Goal: Communication & Community: Answer question/provide support

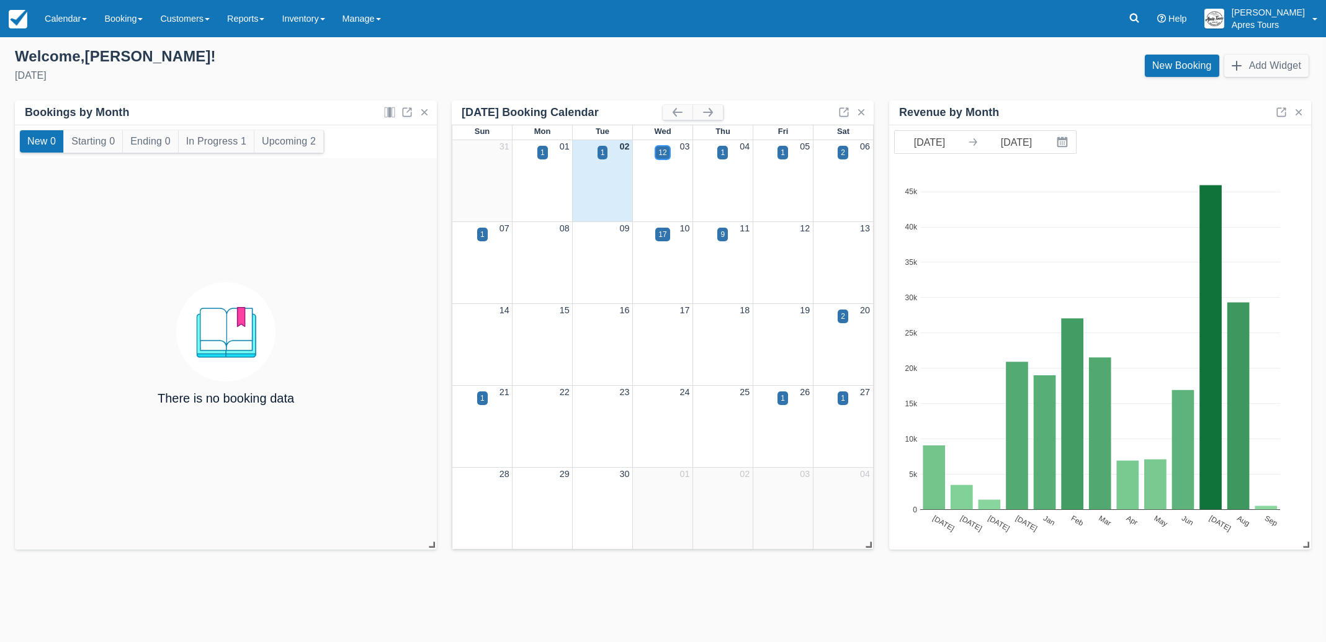
click at [666, 151] on div "12" at bounding box center [662, 153] width 14 height 14
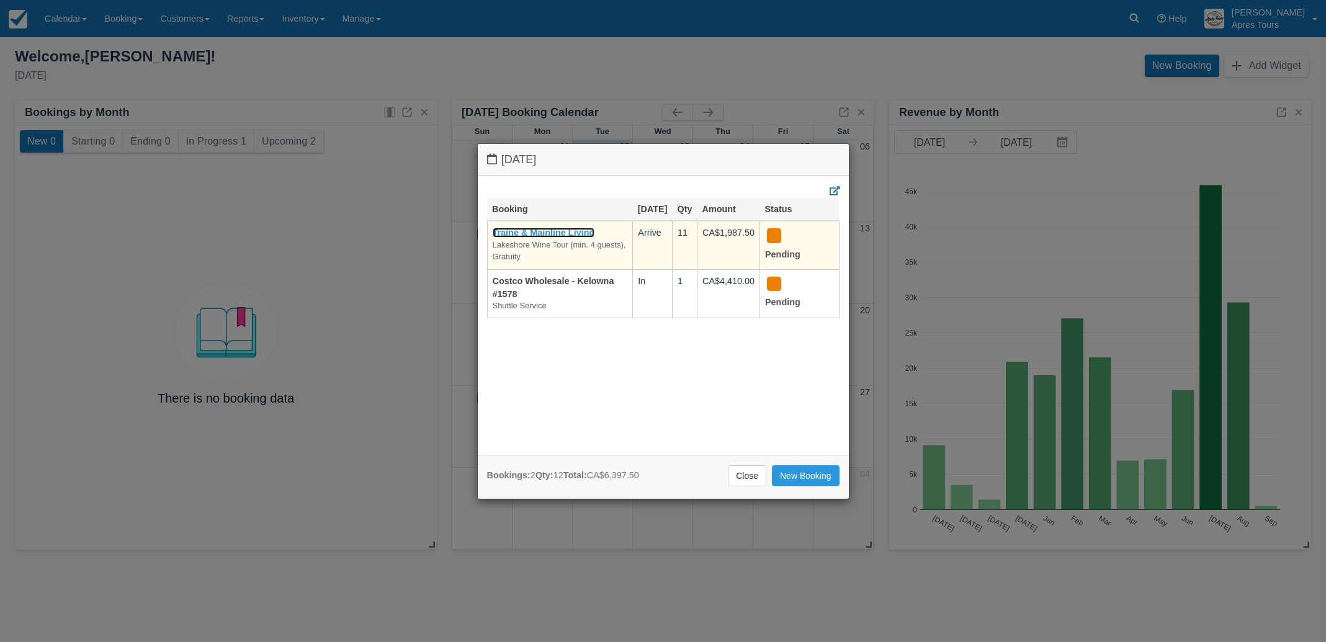
click at [546, 238] on link "Traine & Mainline Living" at bounding box center [543, 233] width 102 height 10
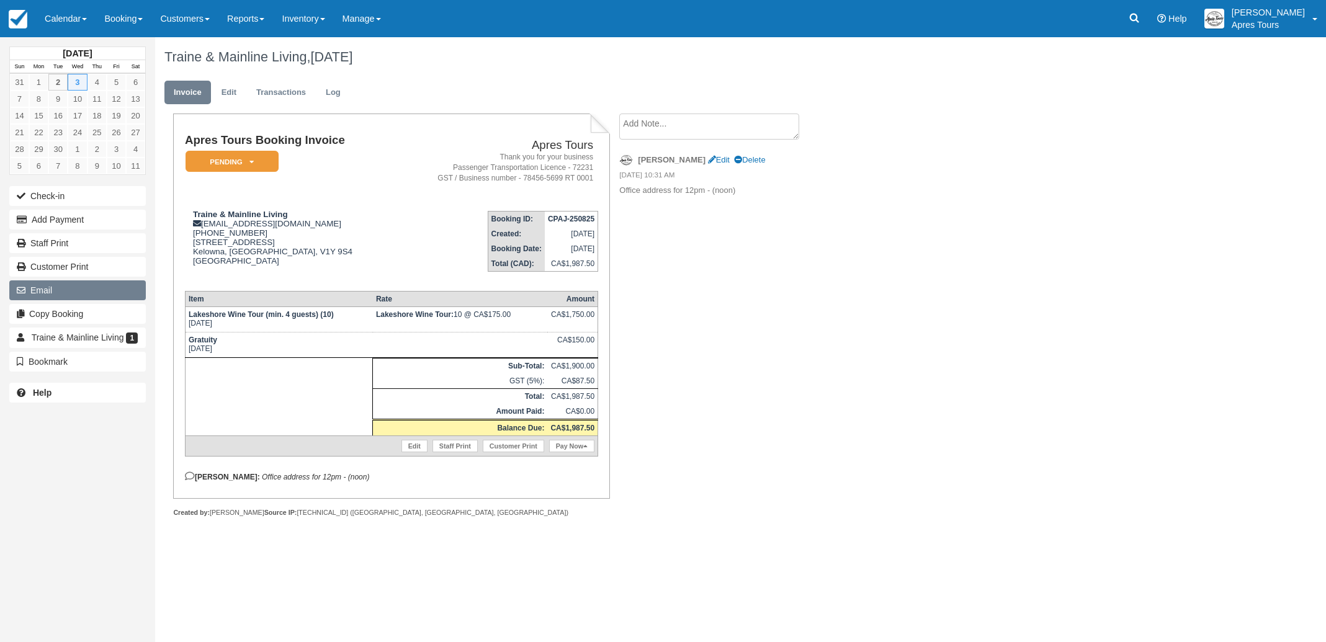
click at [51, 292] on button "Email" at bounding box center [77, 290] width 136 height 20
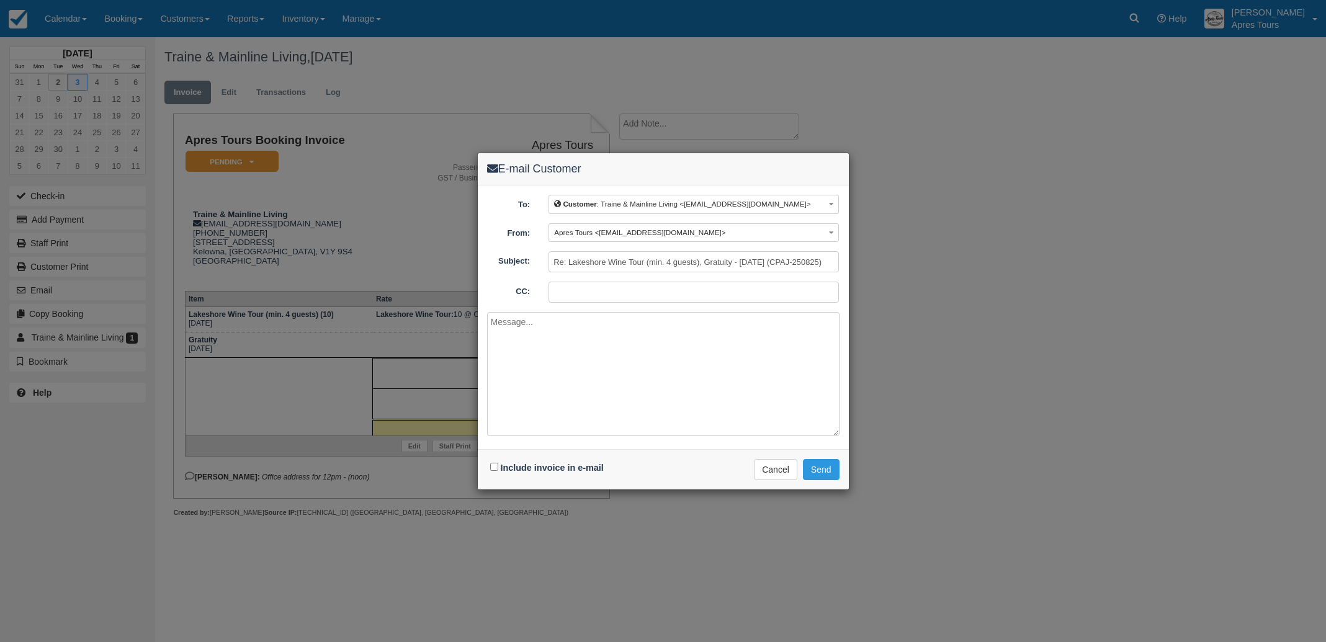
click at [622, 292] on input "CC:" at bounding box center [693, 292] width 290 height 21
type input "info@aprestours.com"
click at [495, 468] on input "Include invoice in e-mail" at bounding box center [494, 467] width 8 height 8
checkbox input "true"
click at [514, 329] on textarea at bounding box center [663, 374] width 352 height 124
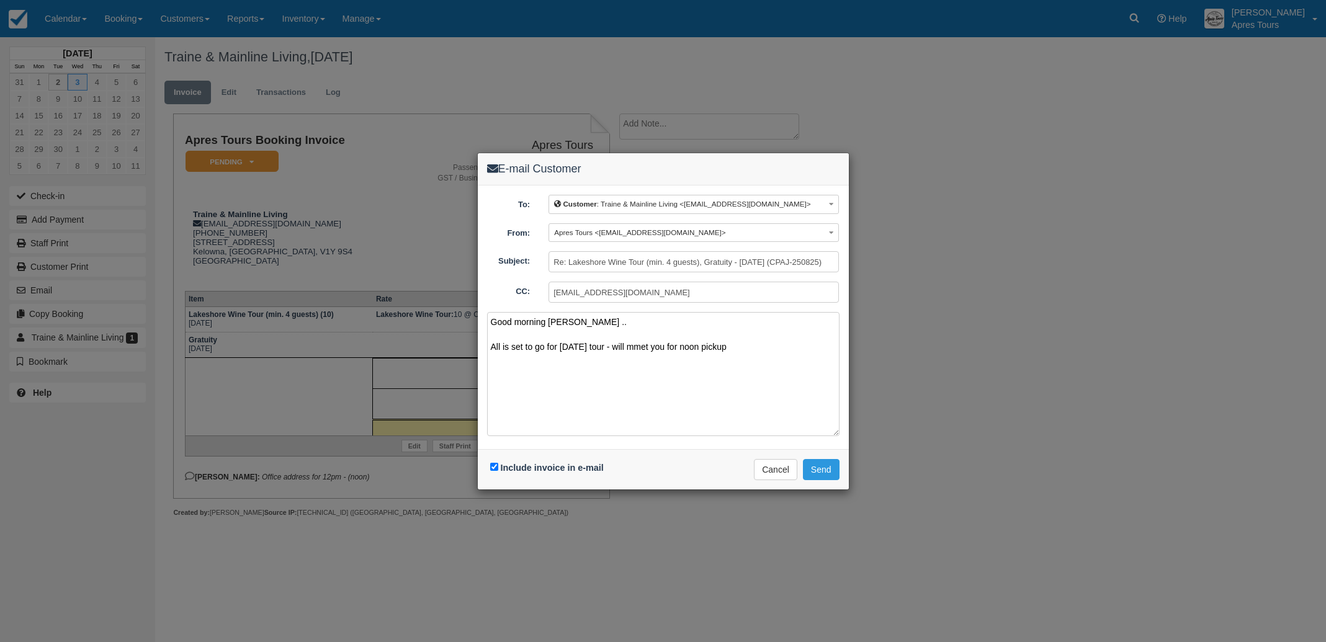
click at [652, 346] on textarea "Good morning Hunter .. All is set to go for tomorrow's tour - will mmet you for…" at bounding box center [663, 374] width 352 height 124
click at [741, 347] on textarea "Good morning Hunter .. All is set to go for tomorrow's tour - will meet you for…" at bounding box center [663, 374] width 352 height 124
type textarea "Good morning Hunter .. All is set to go for tomorrow's tour - will meet you for…"
click at [829, 470] on button "Send" at bounding box center [821, 469] width 37 height 21
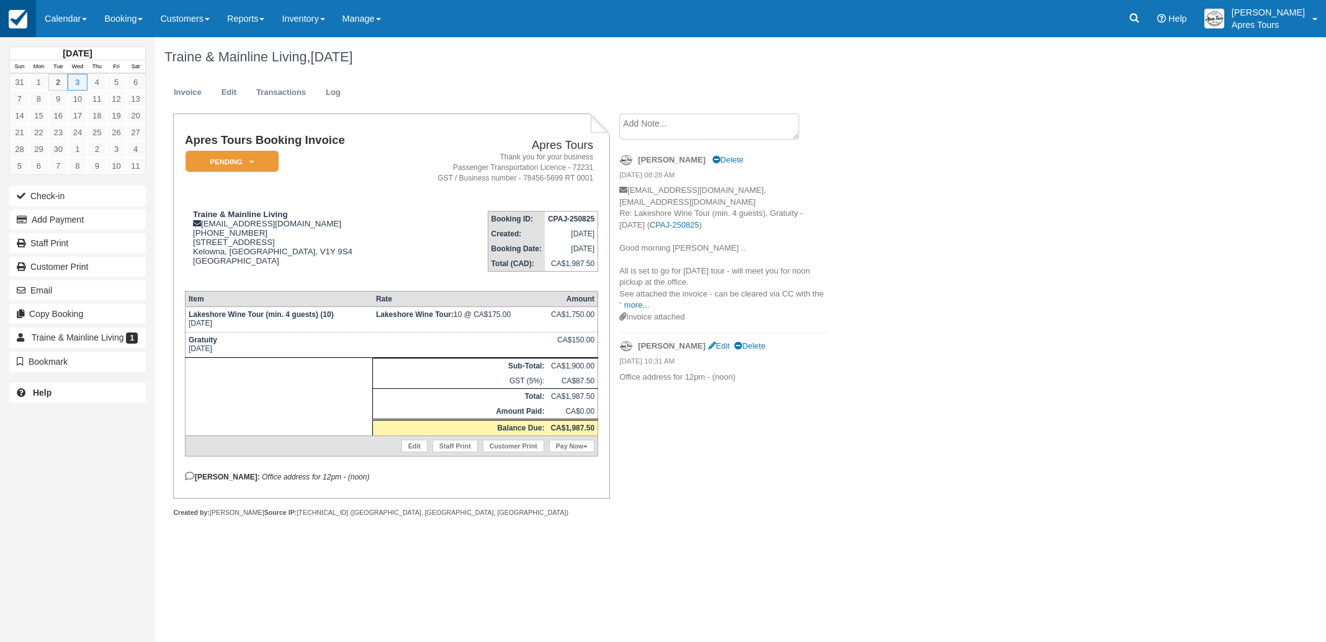
click at [16, 21] on img at bounding box center [18, 19] width 19 height 19
